Goal: Find specific fact: Find contact information

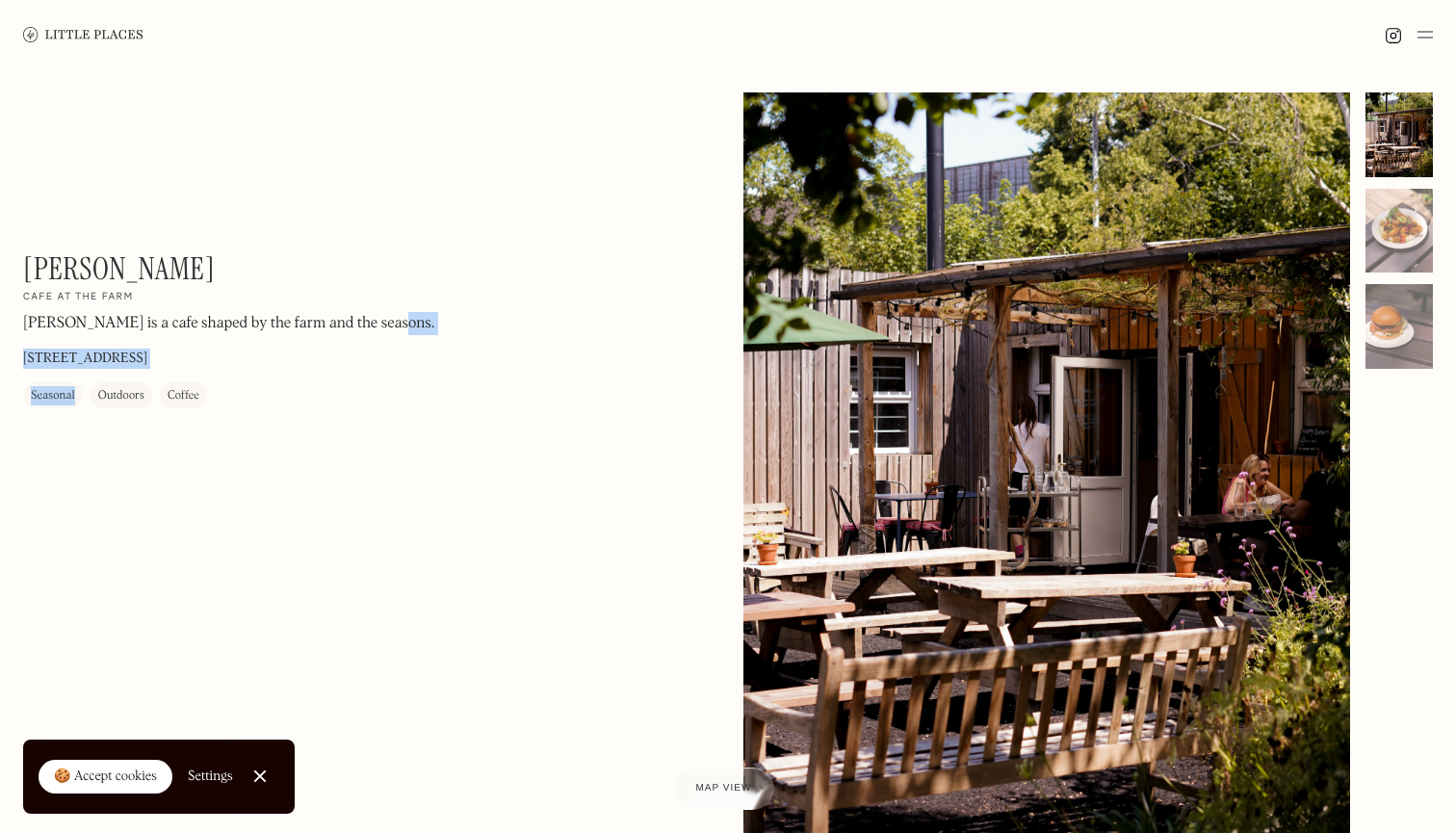
drag, startPoint x: 21, startPoint y: 355, endPoint x: 324, endPoint y: 346, distance: 303.1
click at [324, 346] on div "[PERSON_NAME] On Our Radar Cafe at the farm [PERSON_NAME] is a cafe shaped by t…" at bounding box center [728, 496] width 1456 height 854
click at [17, 363] on div "[PERSON_NAME] On Our Radar Cafe at the farm [PERSON_NAME] is a cafe shaped by t…" at bounding box center [728, 496] width 1456 height 854
drag, startPoint x: 21, startPoint y: 353, endPoint x: 221, endPoint y: 360, distance: 200.1
click at [221, 360] on div "[PERSON_NAME] On Our Radar Cafe at the farm [PERSON_NAME] is a cafe shaped by t…" at bounding box center [728, 496] width 1456 height 854
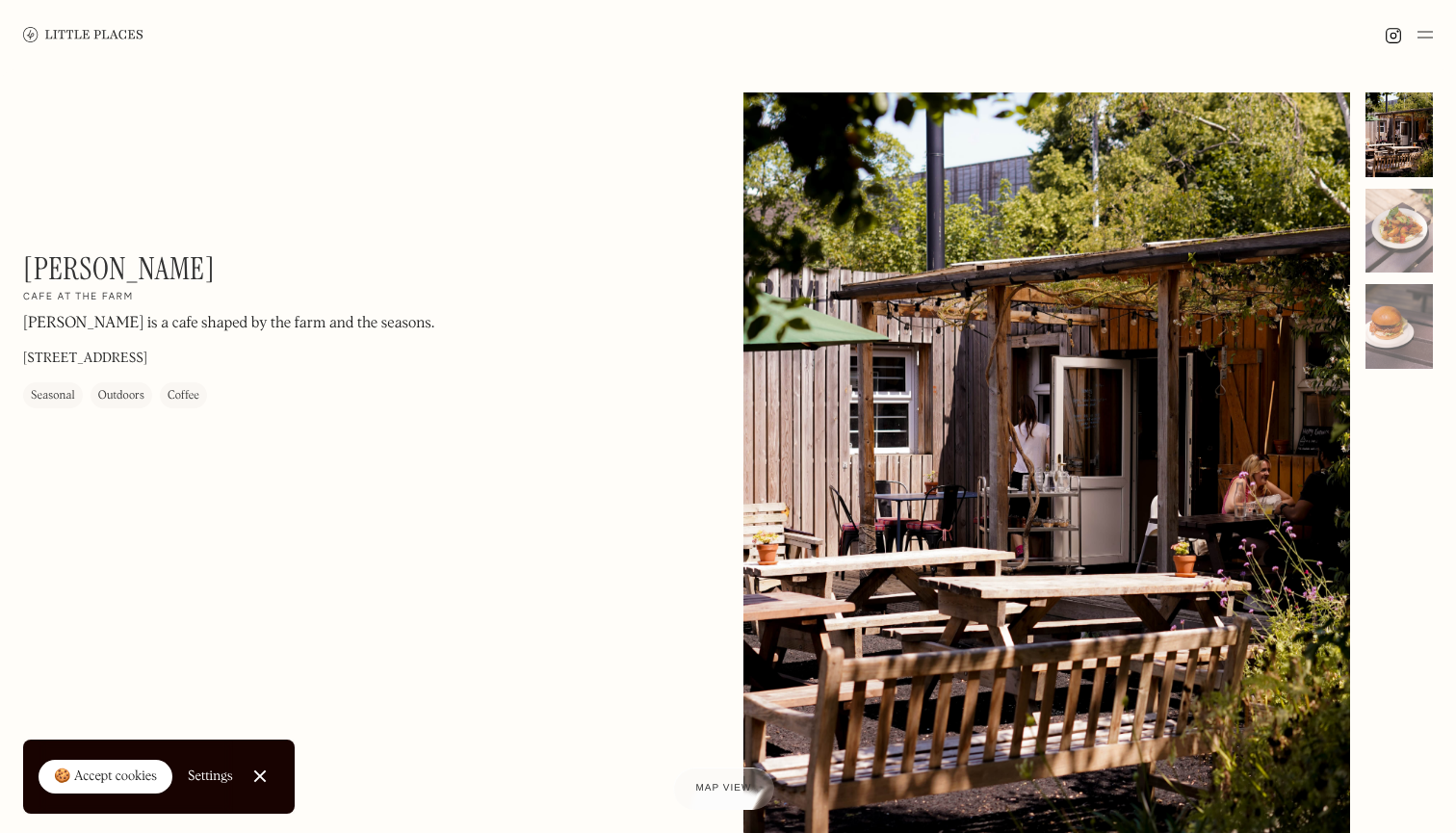
click at [20, 351] on div "[PERSON_NAME] On Our Radar Cafe at the farm [PERSON_NAME] is a cafe shaped by t…" at bounding box center [728, 496] width 1456 height 854
drag, startPoint x: 20, startPoint y: 351, endPoint x: 99, endPoint y: 337, distance: 80.2
click at [99, 337] on div "[PERSON_NAME] On Our Radar Cafe at the farm [PERSON_NAME] is a cafe shaped by t…" at bounding box center [728, 496] width 1456 height 854
click at [404, 361] on div "[PERSON_NAME] On Our Radar Cafe at the farm [PERSON_NAME] is a cafe shaped by t…" at bounding box center [282, 329] width 520 height 158
drag, startPoint x: 394, startPoint y: 355, endPoint x: 24, endPoint y: 350, distance: 370.0
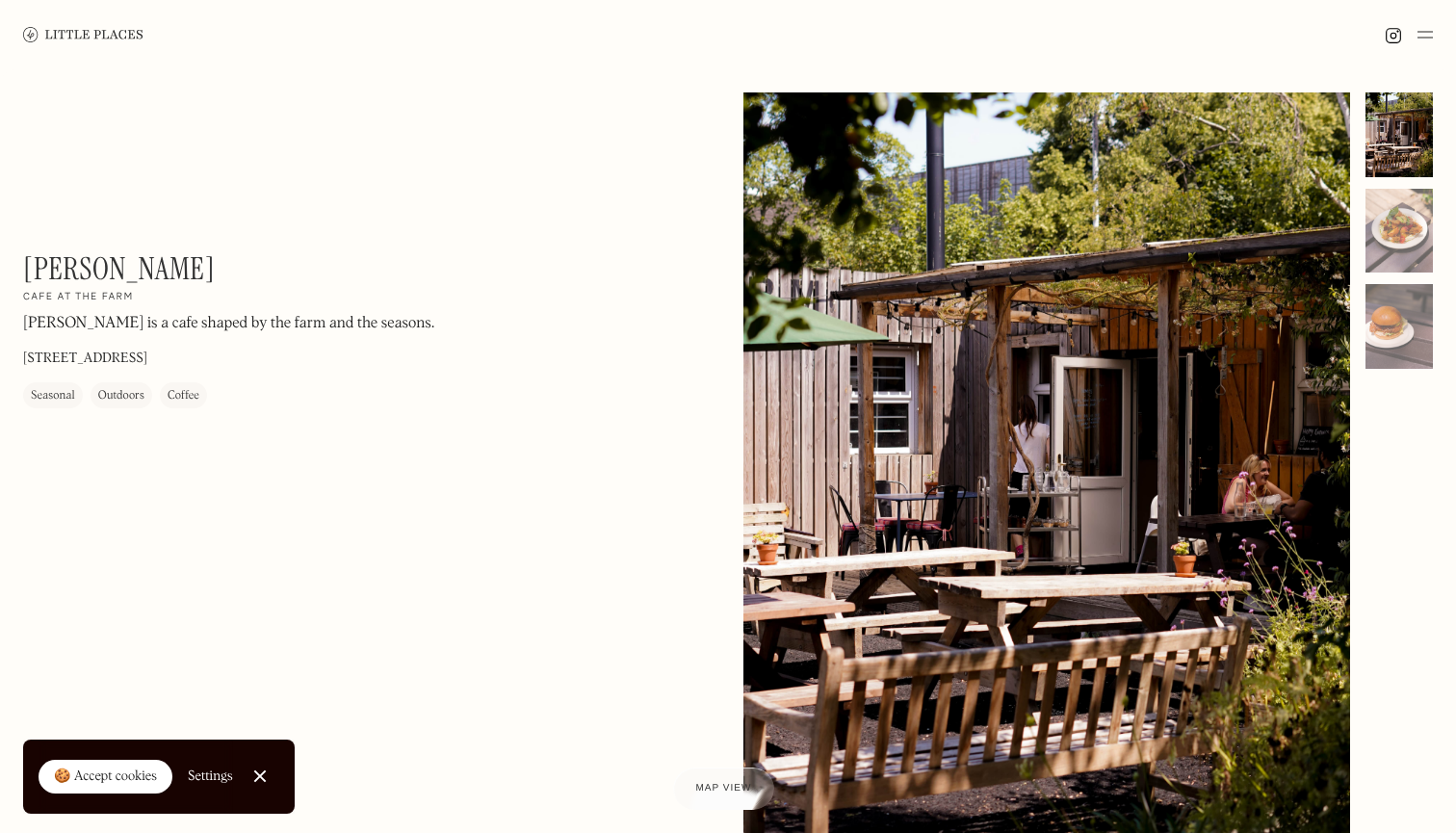
click at [24, 350] on div "[PERSON_NAME] On Our Radar Cafe at the farm [PERSON_NAME] is a cafe shaped by t…" at bounding box center [282, 329] width 520 height 158
copy p "[STREET_ADDRESS]"
click at [1422, 29] on img at bounding box center [1425, 34] width 16 height 23
